Goal: Book appointment/travel/reservation

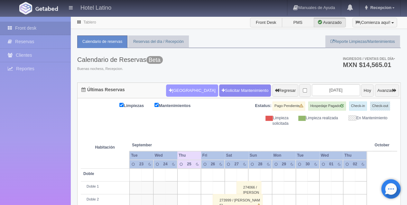
click at [181, 91] on button "[GEOGRAPHIC_DATA]" at bounding box center [192, 90] width 52 height 12
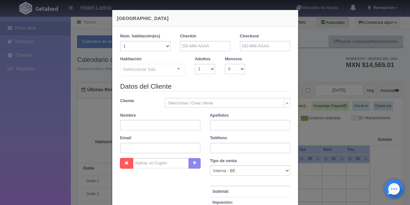
checkbox input "false"
click at [195, 46] on input "text" at bounding box center [205, 46] width 50 height 10
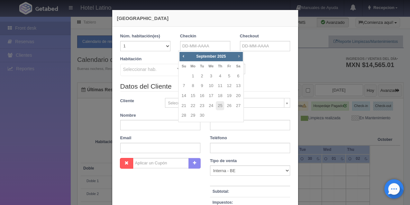
click at [236, 56] on span "Next" at bounding box center [238, 55] width 5 height 5
click at [212, 75] on link "1" at bounding box center [211, 75] width 8 height 9
type input "[DATE]"
checkbox input "false"
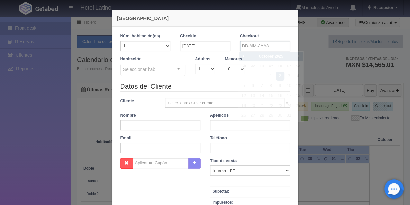
click at [247, 44] on input "text" at bounding box center [265, 46] width 50 height 10
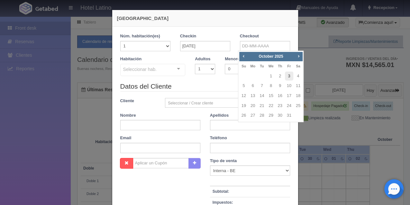
click at [288, 76] on link "3" at bounding box center [289, 75] width 8 height 9
type input "[DATE]"
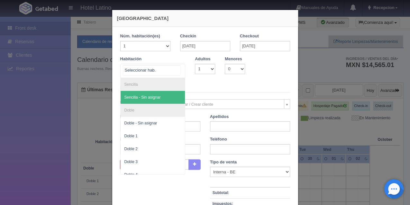
click at [176, 68] on div at bounding box center [178, 69] width 13 height 10
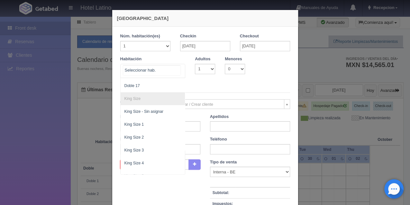
scroll to position [257, 0]
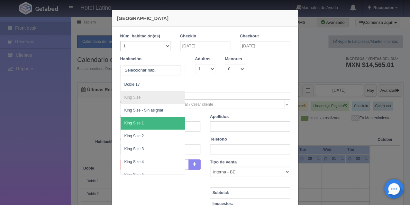
click at [138, 122] on span "King Size 1" at bounding box center [135, 123] width 20 height 5
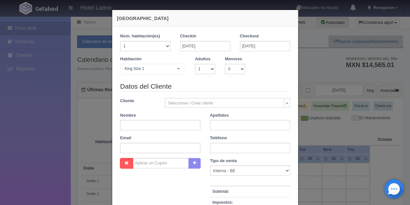
checkbox input "false"
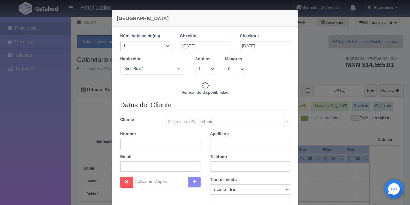
type input "1480.00"
checkbox input "false"
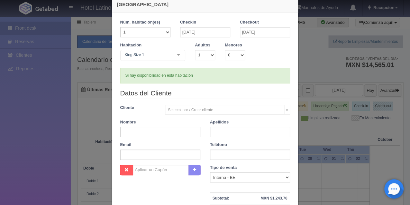
scroll to position [21, 0]
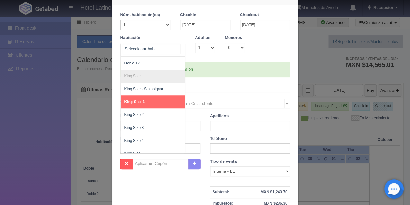
click at [180, 50] on div at bounding box center [178, 48] width 13 height 10
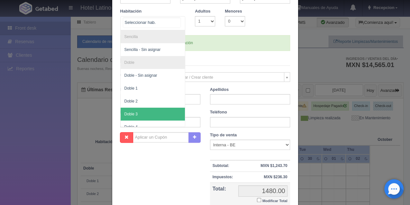
scroll to position [4, 0]
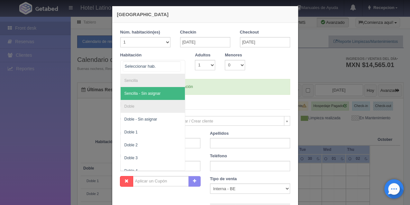
click at [164, 90] on span "Sencilla - Sin asignar" at bounding box center [153, 93] width 65 height 13
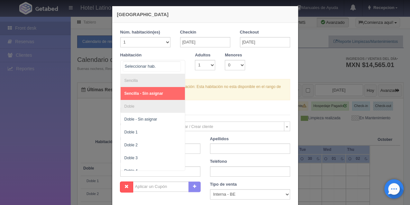
click at [178, 64] on div at bounding box center [178, 65] width 13 height 10
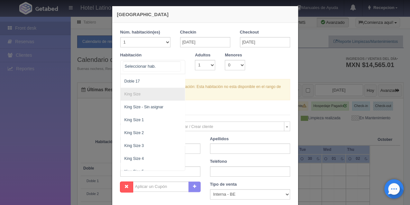
scroll to position [257, 0]
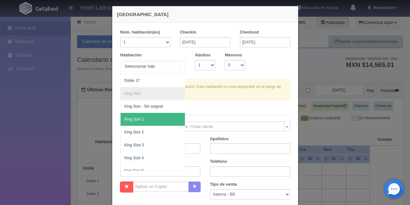
click at [147, 115] on span "King Size 1" at bounding box center [153, 119] width 65 height 13
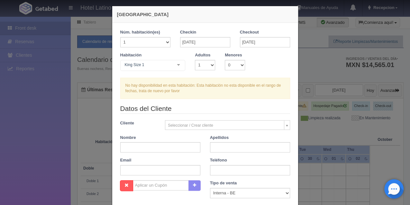
checkbox input "false"
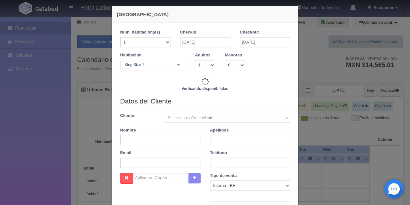
type input "1480.00"
checkbox input "false"
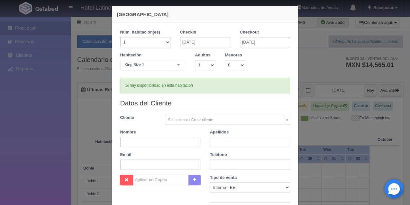
scroll to position [25, 0]
